Goal: Task Accomplishment & Management: Complete application form

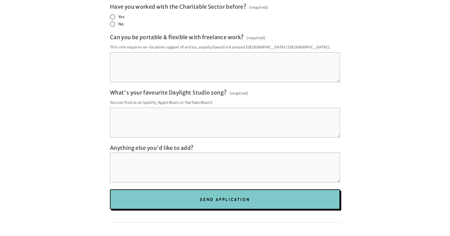
scroll to position [1182, 0]
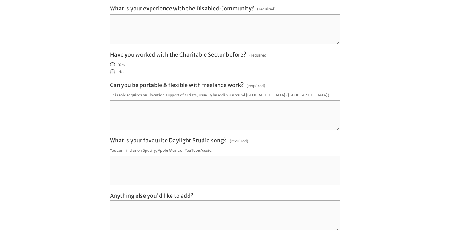
click at [191, 51] on span "Have you worked with the Charitable Sector before?" at bounding box center [178, 54] width 136 height 7
drag, startPoint x: 191, startPoint y: 38, endPoint x: 229, endPoint y: 38, distance: 37.9
click at [229, 51] on span "Have you worked with the Charitable Sector before?" at bounding box center [178, 54] width 136 height 7
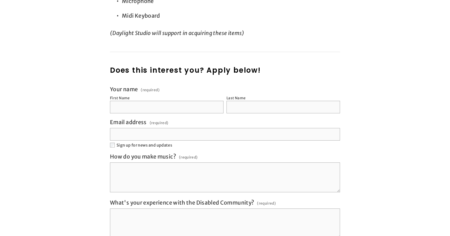
scroll to position [939, 0]
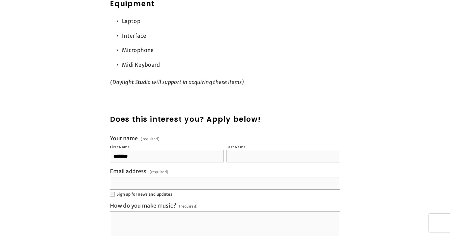
type input "*******"
type input "********"
type input "****"
type input "**********"
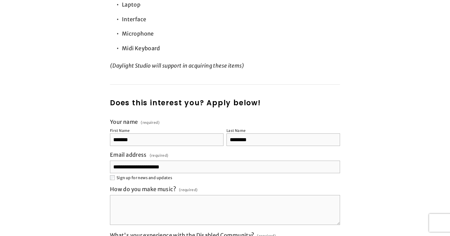
scroll to position [968, 0]
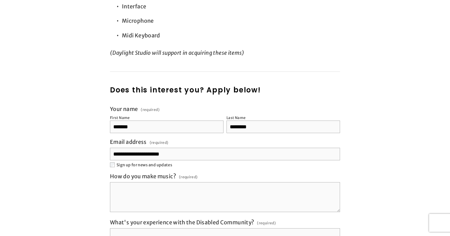
click at [116, 173] on span "How do you make music?" at bounding box center [143, 176] width 66 height 7
click at [116, 182] on textarea "How do you make music? (required)" at bounding box center [225, 197] width 230 height 30
copy div "How do you make music? (required)"
drag, startPoint x: 116, startPoint y: 160, endPoint x: 196, endPoint y: 159, distance: 79.8
click at [196, 173] on div "How do you make music? (required)" at bounding box center [154, 177] width 88 height 8
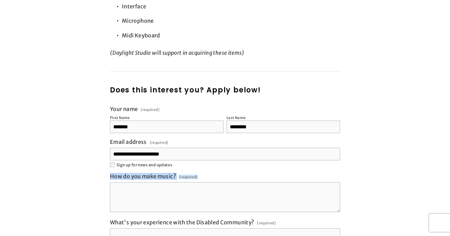
click at [196, 182] on textarea "How do you make music? (required)" at bounding box center [225, 197] width 230 height 30
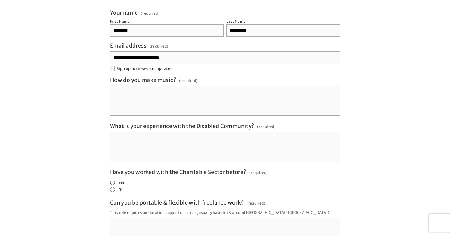
scroll to position [1083, 0]
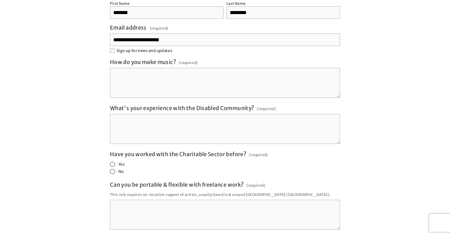
click at [115, 105] on span "What's your experience with the Disabled Community?" at bounding box center [182, 108] width 144 height 7
click at [115, 114] on textarea "What's your experience with the Disabled Community? (required)" at bounding box center [225, 129] width 230 height 30
drag, startPoint x: 115, startPoint y: 92, endPoint x: 262, endPoint y: 92, distance: 146.4
click at [262, 105] on div "What's your experience with the Disabled Community? (required)" at bounding box center [193, 109] width 166 height 8
click at [262, 114] on textarea "What's your experience with the Disabled Community? (required)" at bounding box center [225, 129] width 230 height 30
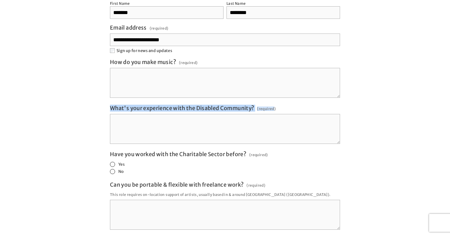
copy div "What's your experience with the Disabled Community? (required"
click at [114, 105] on span "What's your experience with the Disabled Community?" at bounding box center [182, 108] width 144 height 7
click at [114, 114] on textarea "What's your experience with the Disabled Community? (required)" at bounding box center [225, 129] width 230 height 30
drag, startPoint x: 114, startPoint y: 87, endPoint x: 255, endPoint y: 92, distance: 141.4
click at [255, 105] on div "What's your experience with the Disabled Community? (required)" at bounding box center [193, 109] width 166 height 8
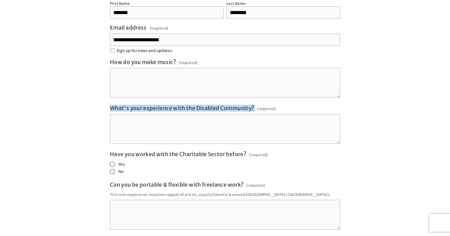
click at [255, 114] on textarea "What's your experience with the Disabled Community? (required)" at bounding box center [225, 129] width 230 height 30
copy span "What's your experience with the Disabled Community?"
click at [119, 105] on span "What's your experience with the Disabled Community?" at bounding box center [182, 108] width 144 height 7
click at [119, 114] on textarea "What's your experience with the Disabled Community? (required)" at bounding box center [225, 129] width 230 height 30
copy span "What's your experience with the Disabled Community?"
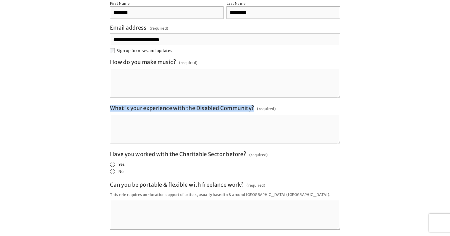
drag, startPoint x: 119, startPoint y: 88, endPoint x: 252, endPoint y: 93, distance: 133.3
click at [252, 105] on span "What's your experience with the Disabled Community?" at bounding box center [182, 108] width 144 height 7
click at [252, 114] on textarea "What's your experience with the Disabled Community? (required)" at bounding box center [225, 129] width 230 height 30
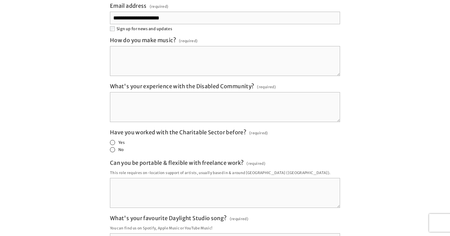
click at [116, 129] on span "Have you worked with the Charitable Sector before?" at bounding box center [178, 132] width 136 height 7
copy span "Have you worked with the Charitable Sector before?"
drag, startPoint x: 116, startPoint y: 116, endPoint x: 245, endPoint y: 116, distance: 128.7
click at [245, 129] on span "Have you worked with the Charitable Sector before?" at bounding box center [178, 132] width 136 height 7
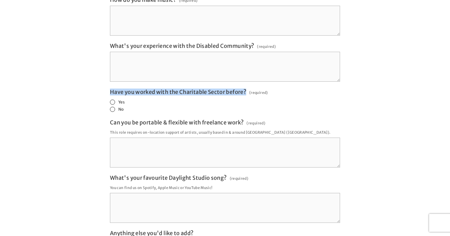
scroll to position [1153, 0]
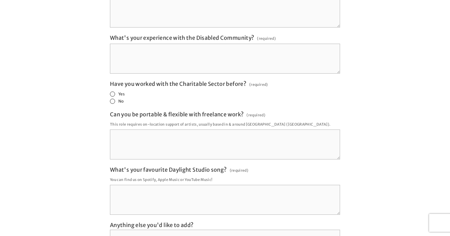
click at [113, 111] on span "Can you be portable & flexible with freelance work?" at bounding box center [177, 114] width 134 height 7
click at [113, 129] on textarea "Can you be portable & flexible with freelance work? (required)" at bounding box center [225, 144] width 230 height 30
copy span "Can you be portable & flexible with freelance work?"
drag, startPoint x: 113, startPoint y: 96, endPoint x: 243, endPoint y: 96, distance: 129.6
click at [243, 111] on span "Can you be portable & flexible with freelance work?" at bounding box center [177, 114] width 134 height 7
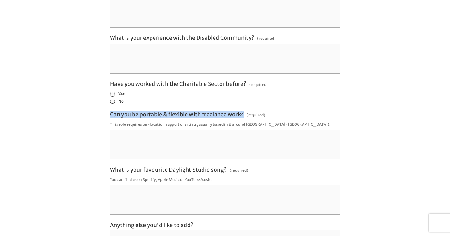
click at [243, 129] on textarea "Can you be portable & flexible with freelance work? (required)" at bounding box center [225, 144] width 230 height 30
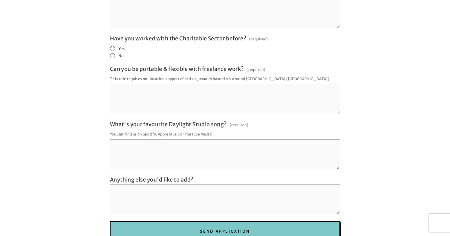
scroll to position [1266, 0]
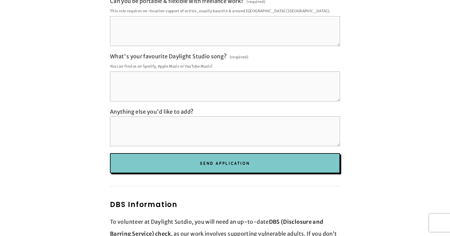
click at [116, 53] on span "What's your favourite Daylight Studio song?" at bounding box center [168, 56] width 116 height 7
click at [116, 71] on textarea "What's your favourite Daylight Studio song? (required)" at bounding box center [225, 86] width 230 height 30
copy span "What's your favourite Daylight Studio song?"
drag, startPoint x: 116, startPoint y: 36, endPoint x: 223, endPoint y: 42, distance: 107.4
click at [223, 53] on div "What's your favourite Daylight Studio song? (required)" at bounding box center [179, 57] width 138 height 8
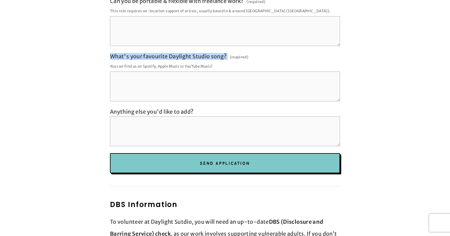
click at [223, 71] on textarea "What's your favourite Daylight Studio song? (required)" at bounding box center [225, 86] width 230 height 30
click at [113, 108] on span "Anything else you'd like to add?" at bounding box center [152, 111] width 84 height 7
click at [113, 116] on textarea "Anything else you'd like to add?" at bounding box center [225, 131] width 230 height 30
copy div
drag, startPoint x: 113, startPoint y: 91, endPoint x: 210, endPoint y: 98, distance: 97.3
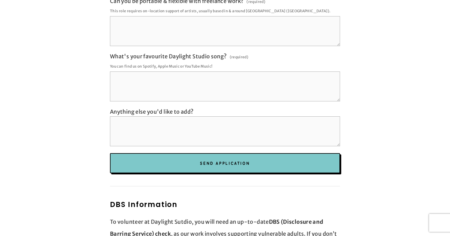
click at [210, 108] on label "Anything else you'd like to add?" at bounding box center [225, 112] width 230 height 8
click at [210, 116] on textarea "Anything else you'd like to add?" at bounding box center [225, 131] width 230 height 30
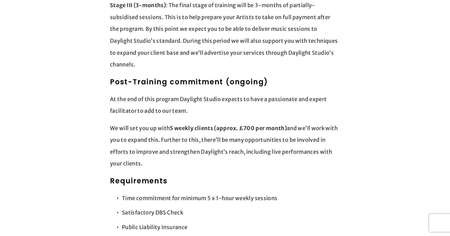
scroll to position [692, 0]
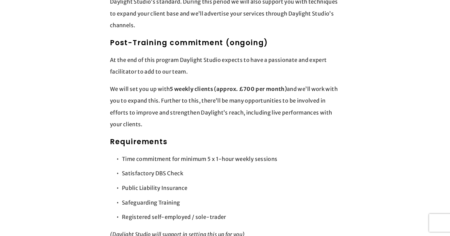
click at [298, 114] on div "Training & Development process (9 months) Stage I (3-months): Direct training a…" at bounding box center [225, 86] width 230 height 497
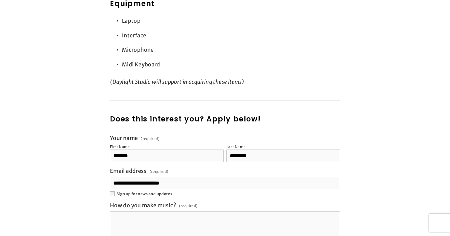
click at [303, 114] on h2 "Does this interest you? Apply below!" at bounding box center [225, 119] width 230 height 11
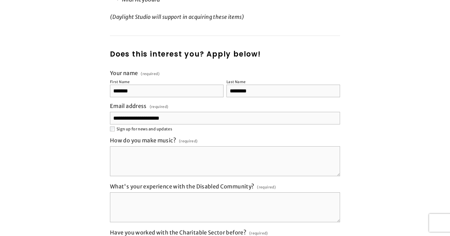
scroll to position [1027, 0]
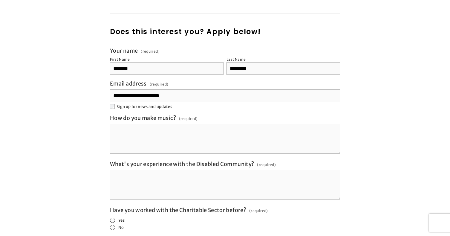
click at [148, 124] on textarea "How do you make music? (required)" at bounding box center [225, 139] width 230 height 30
paste textarea "**********"
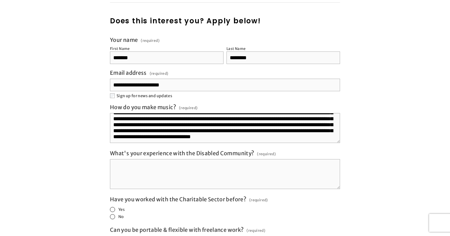
scroll to position [1045, 0]
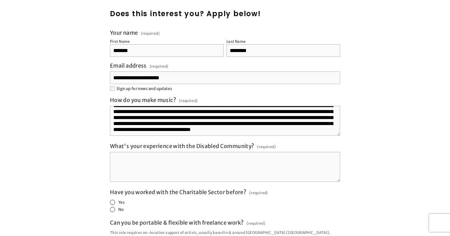
type textarea "**********"
click at [181, 163] on textarea "What's your experience with the Disabled Community? (required)" at bounding box center [225, 167] width 230 height 30
paste textarea "**********"
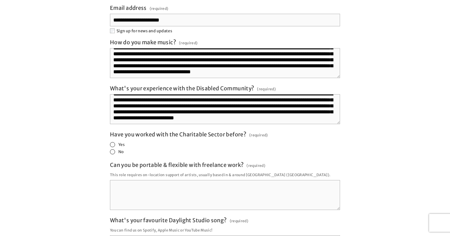
scroll to position [18, 0]
type textarea "**********"
click at [171, 180] on textarea "Can you be portable & flexible with freelance work? (required)" at bounding box center [225, 195] width 230 height 30
click at [113, 142] on span at bounding box center [112, 144] width 5 height 5
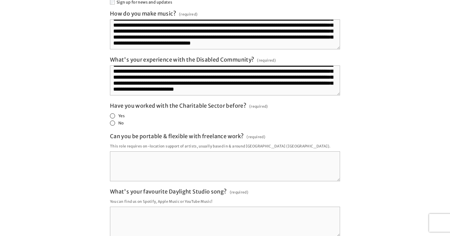
scroll to position [1130, 0]
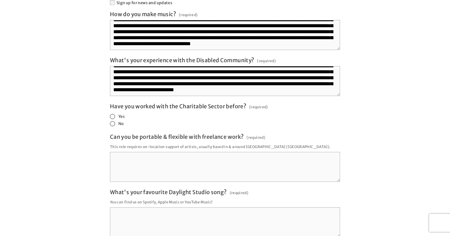
click at [145, 153] on textarea "Can you be portable & flexible with freelance work? (required)" at bounding box center [225, 167] width 230 height 30
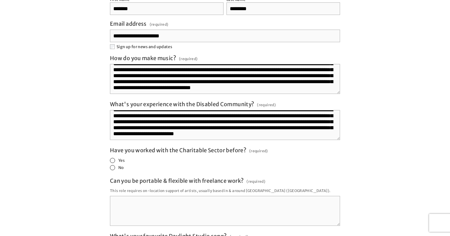
scroll to position [1101, 0]
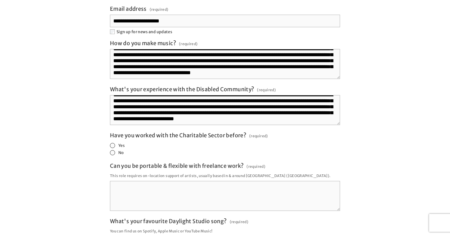
click at [174, 181] on textarea "Can you be portable & flexible with freelance work? (required)" at bounding box center [225, 196] width 230 height 30
paste textarea "**********"
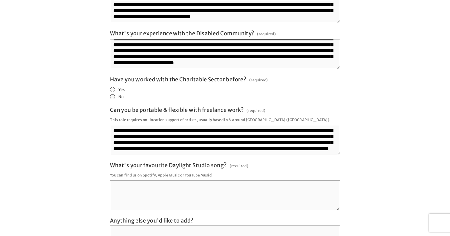
scroll to position [18, 0]
click at [319, 125] on textarea "**********" at bounding box center [225, 140] width 230 height 30
drag, startPoint x: 319, startPoint y: 116, endPoint x: 182, endPoint y: 124, distance: 137.3
click at [182, 125] on textarea "**********" at bounding box center [225, 140] width 230 height 30
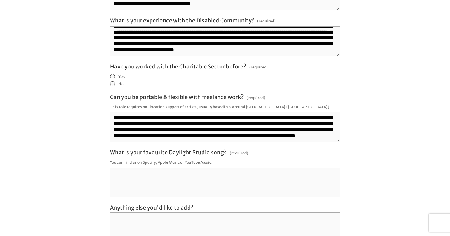
scroll to position [1180, 0]
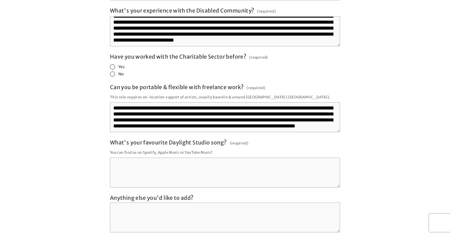
type textarea "**********"
click at [198, 139] on span "What's your favourite Daylight Studio song?" at bounding box center [168, 142] width 116 height 7
click at [198, 157] on textarea "What's your favourite Daylight Studio song? (required)" at bounding box center [225, 172] width 230 height 30
click at [194, 159] on textarea "What's your favourite Daylight Studio song? (required)" at bounding box center [225, 172] width 230 height 30
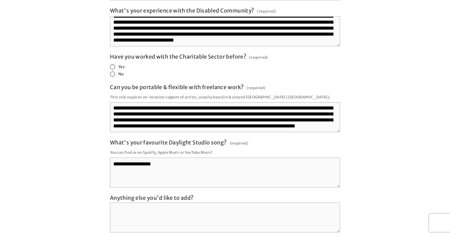
type textarea "**********"
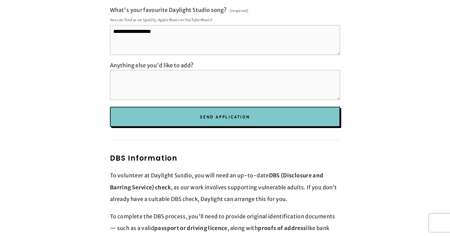
scroll to position [1287, 0]
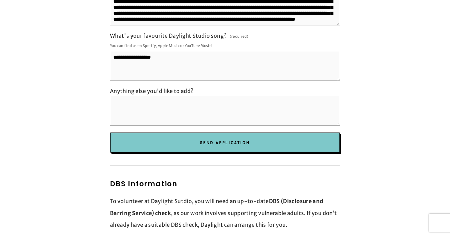
click at [156, 96] on textarea "Anything else you'd like to add?" at bounding box center [225, 111] width 230 height 30
paste textarea "**********"
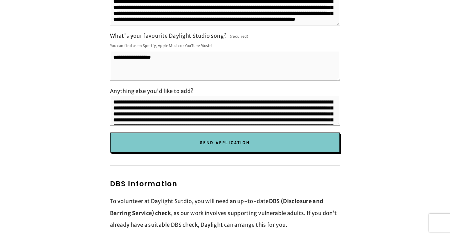
scroll to position [25, 0]
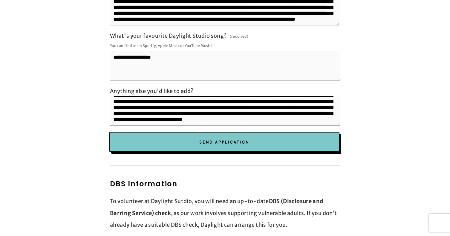
type textarea "**********"
click at [216, 139] on span "Send Application" at bounding box center [224, 141] width 50 height 5
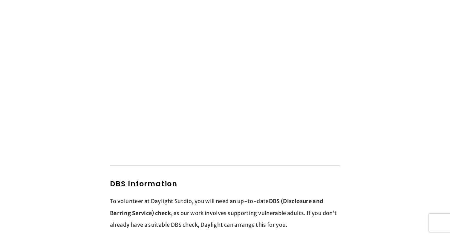
scroll to position [948, 0]
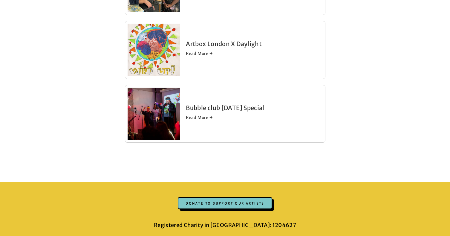
scroll to position [401, 0]
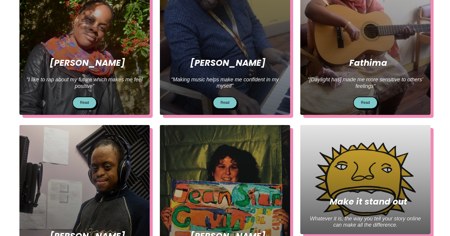
scroll to position [215, 0]
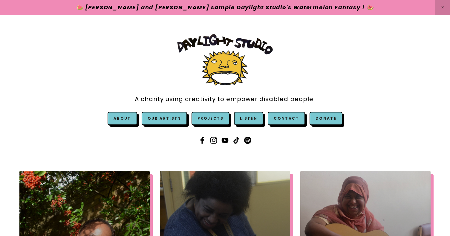
click at [260, 159] on div "A charity using creativity to empower disabled people. About" at bounding box center [225, 90] width 450 height 150
click at [251, 140] on use at bounding box center [247, 140] width 7 height 7
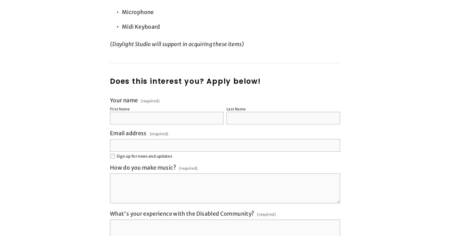
scroll to position [957, 0]
